Goal: Transaction & Acquisition: Purchase product/service

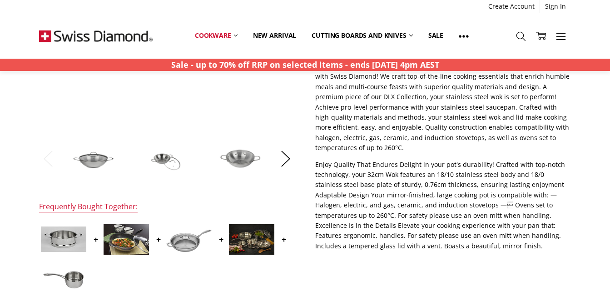
scroll to position [136, 0]
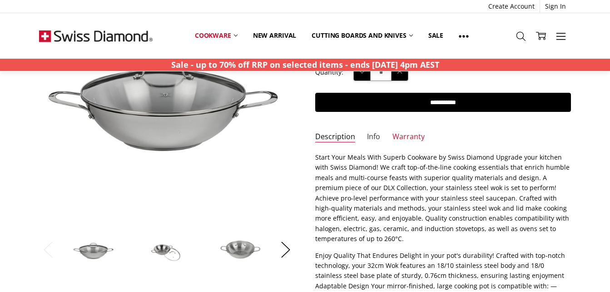
click at [377, 141] on link "Info" at bounding box center [373, 137] width 13 height 10
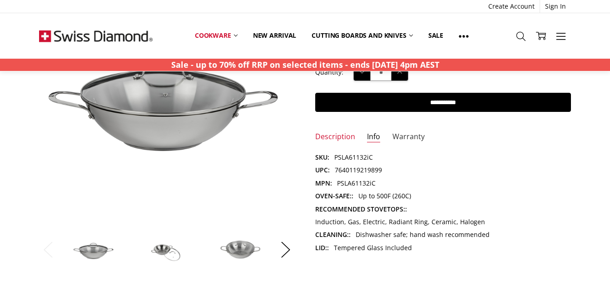
click at [401, 139] on link "Warranty" at bounding box center [408, 137] width 32 height 10
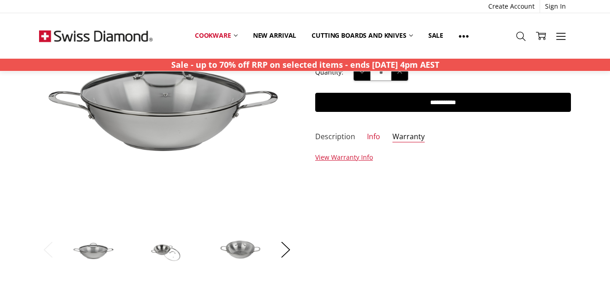
click at [342, 138] on link "Description" at bounding box center [335, 137] width 40 height 10
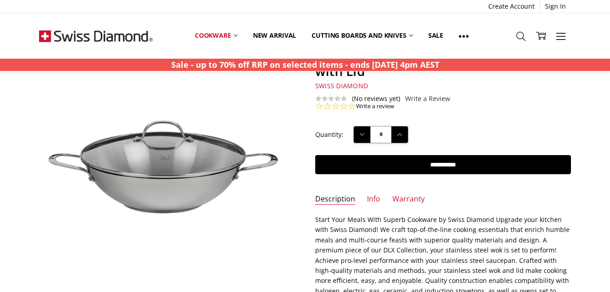
scroll to position [0, 0]
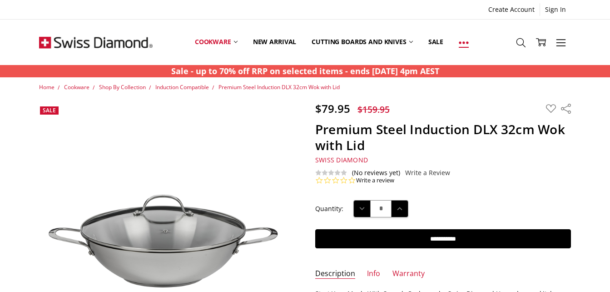
click at [466, 42] on use at bounding box center [464, 42] width 10 height 2
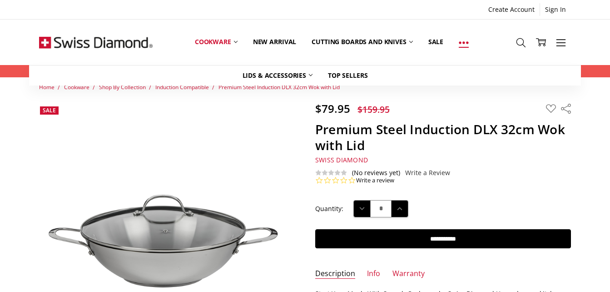
click at [466, 42] on use at bounding box center [464, 42] width 10 height 2
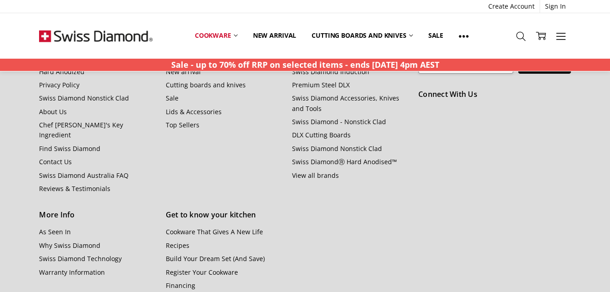
scroll to position [1010, 0]
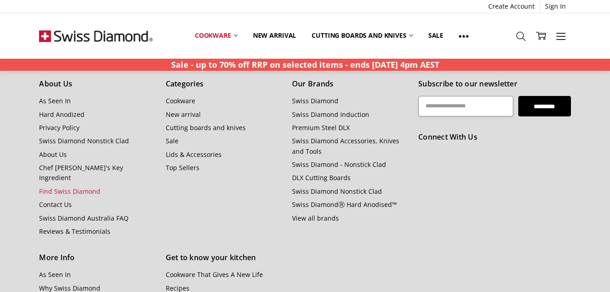
click at [86, 187] on link "Find Swiss Diamond" at bounding box center [69, 191] width 61 height 9
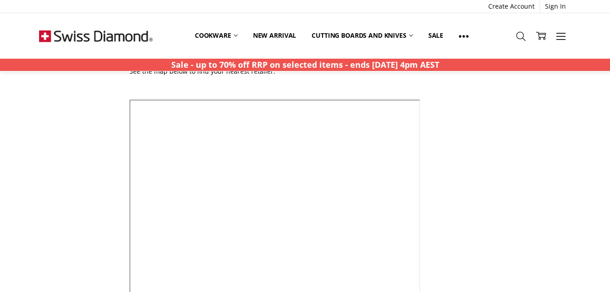
scroll to position [136, 0]
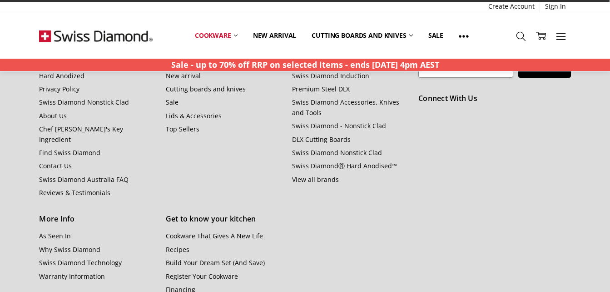
scroll to position [1083, 0]
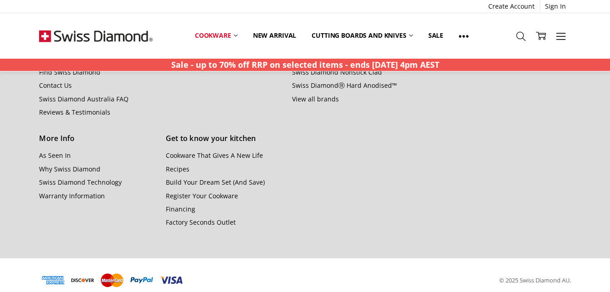
click at [377, 268] on div "© 2025 Swiss Diamond AU." at bounding box center [305, 280] width 552 height 24
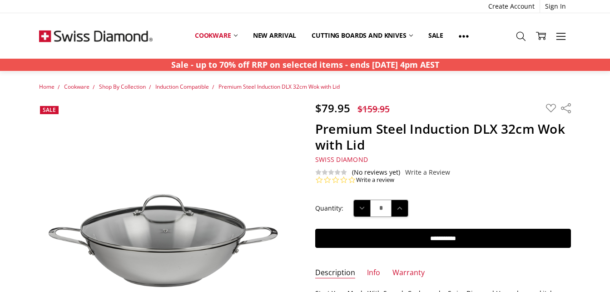
scroll to position [0, 0]
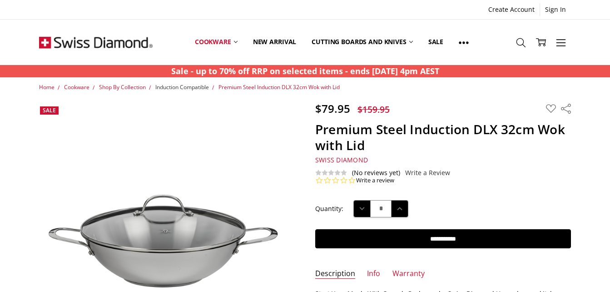
click at [206, 89] on span "Induction Compatible" at bounding box center [182, 87] width 54 height 8
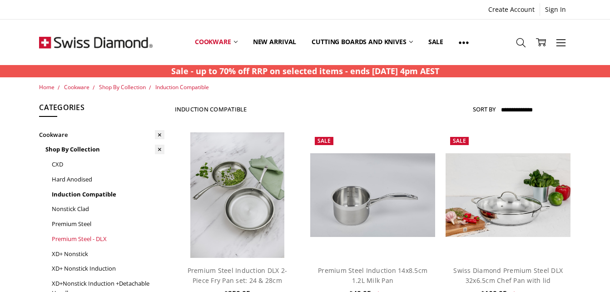
click at [88, 235] on link "Premium Steel - DLX" at bounding box center [108, 238] width 113 height 15
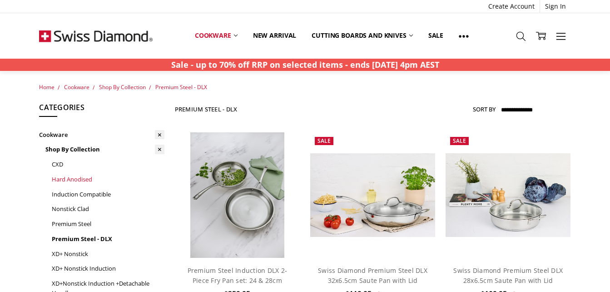
scroll to position [91, 0]
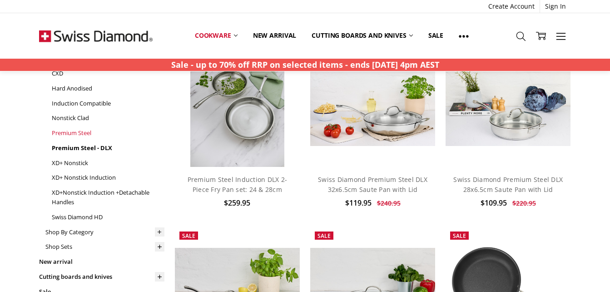
click at [84, 134] on link "Premium Steel" at bounding box center [108, 132] width 113 height 15
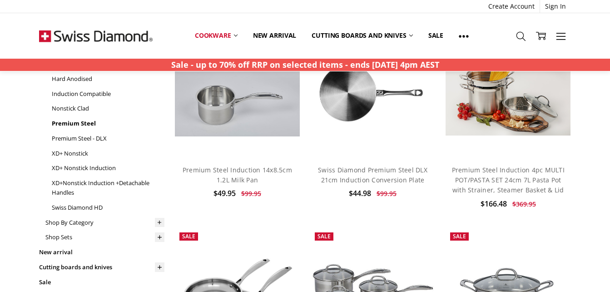
scroll to position [59, 0]
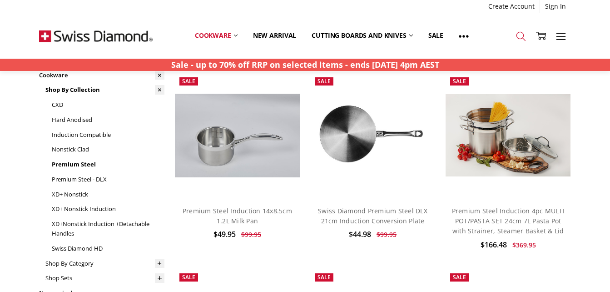
click at [518, 38] on icon at bounding box center [521, 36] width 10 height 10
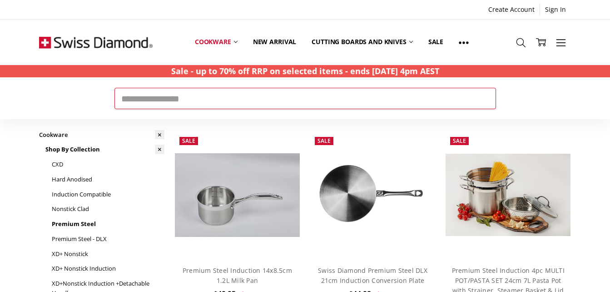
click at [351, 100] on input "Search" at bounding box center [304, 98] width 381 height 21
type input "***"
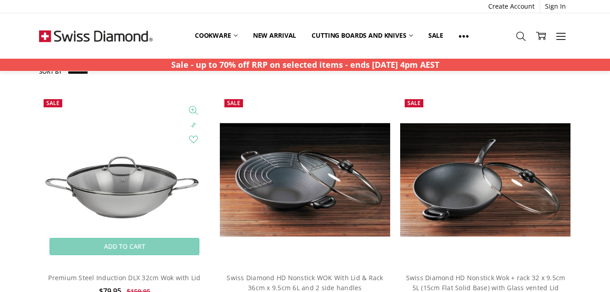
scroll to position [318, 0]
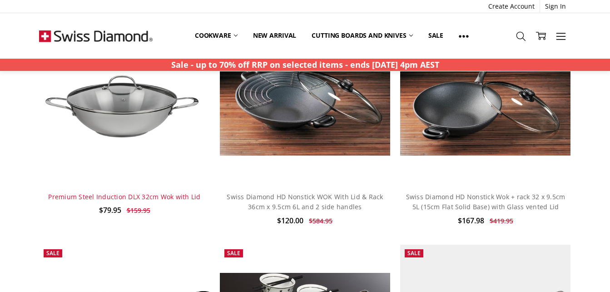
click at [148, 200] on link "Premium Steel Induction DLX 32cm Wok with Lid" at bounding box center [124, 196] width 152 height 9
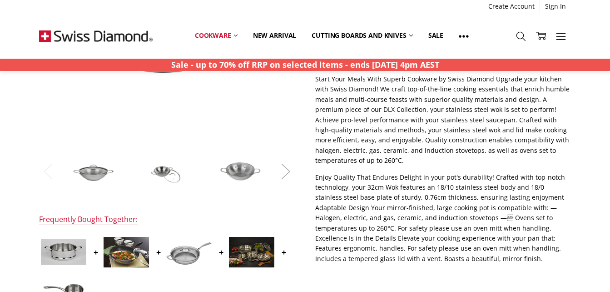
scroll to position [227, 0]
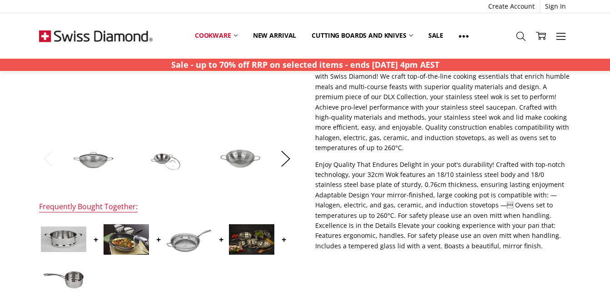
click at [228, 163] on img at bounding box center [240, 158] width 45 height 31
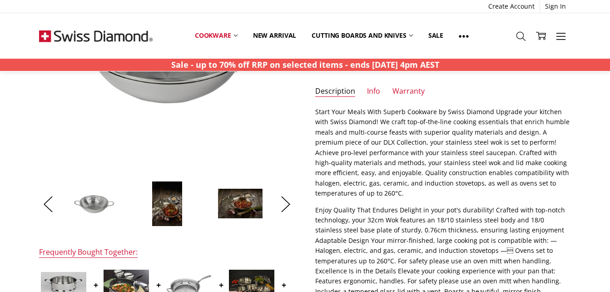
click at [178, 207] on img at bounding box center [167, 203] width 31 height 45
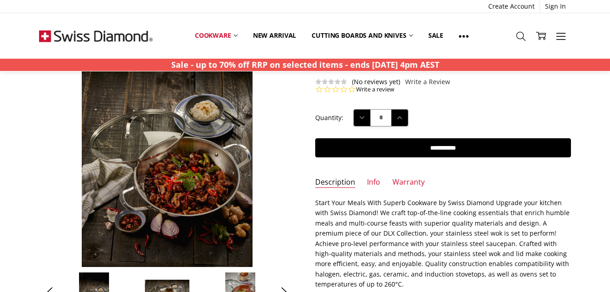
scroll to position [182, 0]
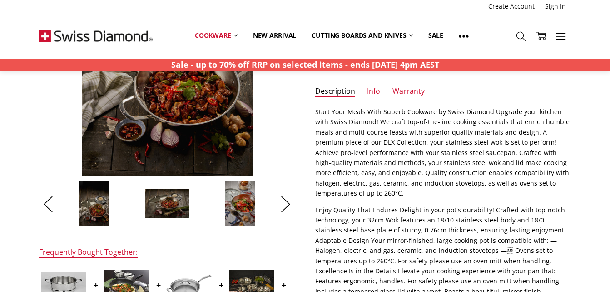
click at [192, 219] on li at bounding box center [167, 203] width 70 height 45
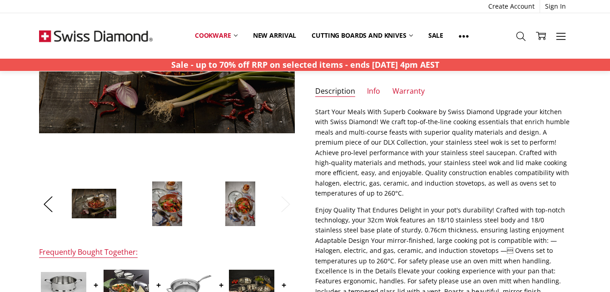
click at [180, 209] on img at bounding box center [167, 203] width 31 height 45
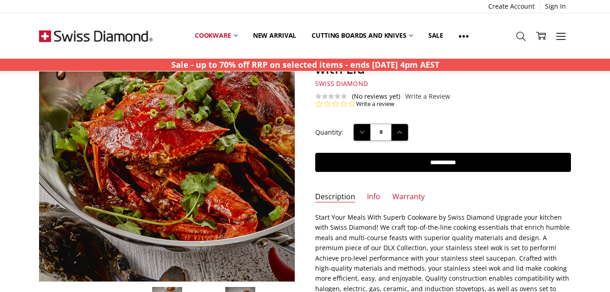
scroll to position [136, 0]
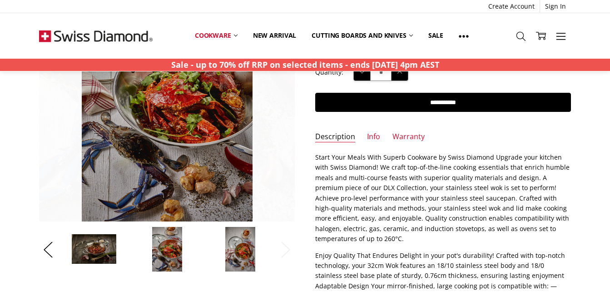
click at [243, 243] on img at bounding box center [240, 248] width 31 height 45
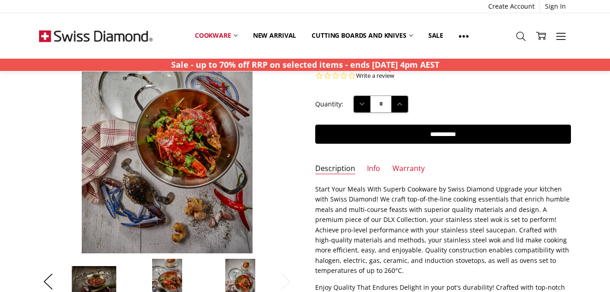
scroll to position [91, 0]
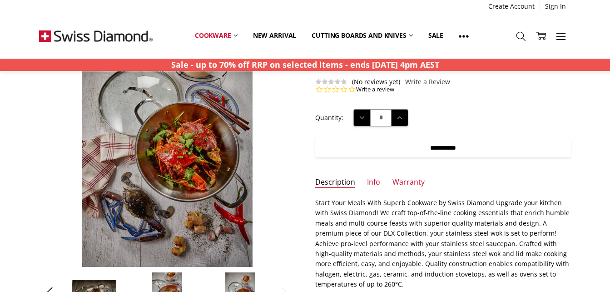
click at [350, 150] on input "**********" at bounding box center [443, 147] width 256 height 19
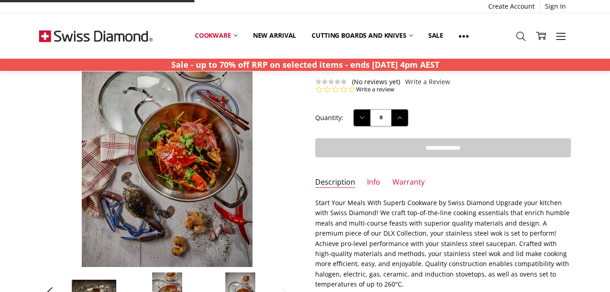
type input "**********"
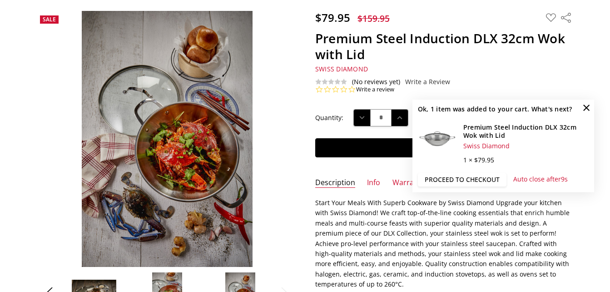
click at [472, 181] on link "Proceed to checkout" at bounding box center [462, 180] width 89 height 14
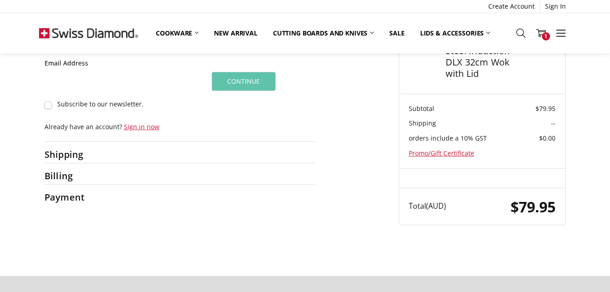
scroll to position [91, 0]
click at [56, 154] on h2 "Shipping" at bounding box center [73, 153] width 57 height 11
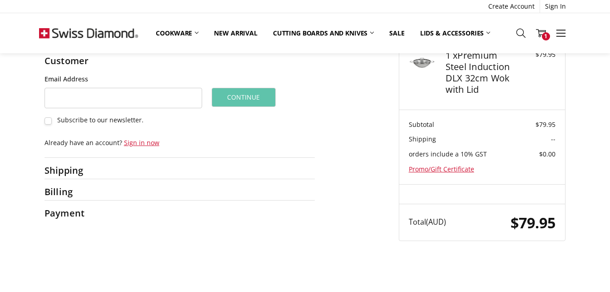
scroll to position [45, 0]
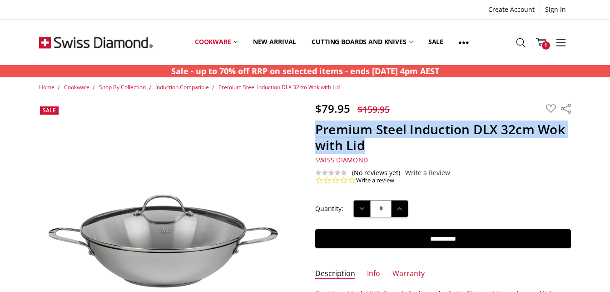
drag, startPoint x: 317, startPoint y: 131, endPoint x: 365, endPoint y: 148, distance: 50.6
click at [365, 148] on h1 "Premium Steel Induction DLX 32cm Wok with Lid" at bounding box center [443, 137] width 256 height 32
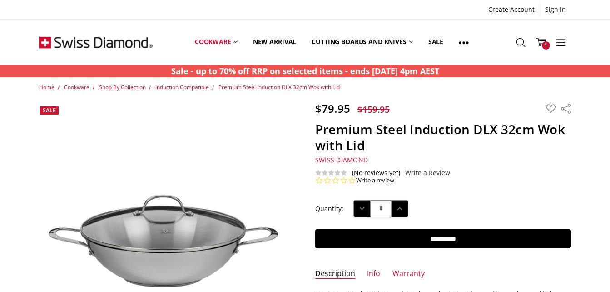
drag, startPoint x: 365, startPoint y: 148, endPoint x: 372, endPoint y: 156, distance: 11.0
click at [372, 156] on h5 "Swiss Diamond" at bounding box center [443, 160] width 256 height 8
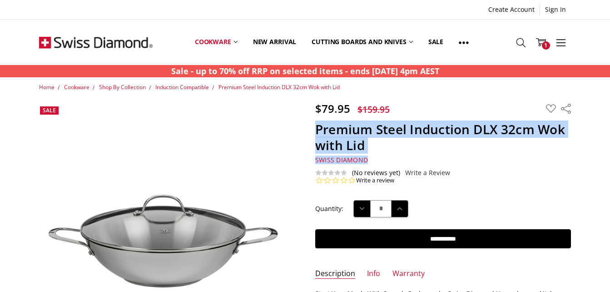
drag, startPoint x: 316, startPoint y: 132, endPoint x: 367, endPoint y: 161, distance: 59.2
click at [367, 161] on section "$79.95 $159.95 MSRP: You save Add to Wish List" at bounding box center [443, 143] width 276 height 83
drag, startPoint x: 367, startPoint y: 161, endPoint x: 354, endPoint y: 139, distance: 26.3
